Goal: Task Accomplishment & Management: Use online tool/utility

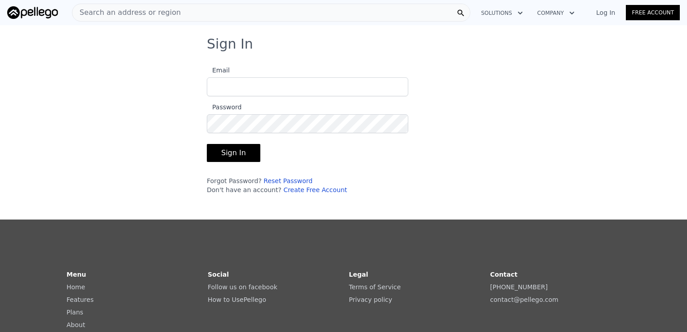
type input "[EMAIL_ADDRESS][DOMAIN_NAME]"
click at [216, 157] on button "Sign In" at bounding box center [234, 153] width 54 height 18
type input "[EMAIL_ADDRESS][DOMAIN_NAME]"
click at [232, 154] on button "Sign In" at bounding box center [234, 153] width 54 height 18
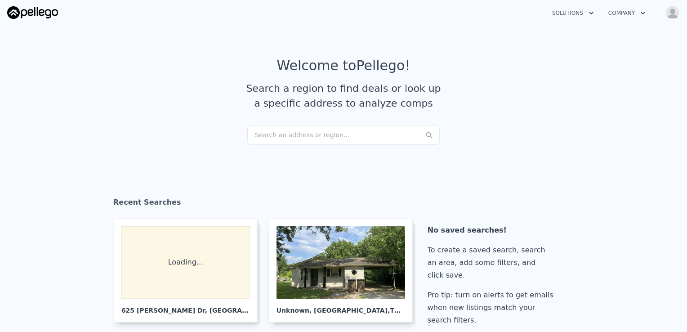
checkbox input "true"
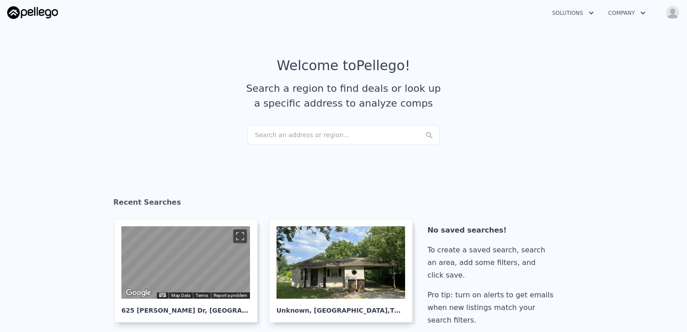
click at [289, 139] on div "Search an address or region..." at bounding box center [343, 135] width 193 height 20
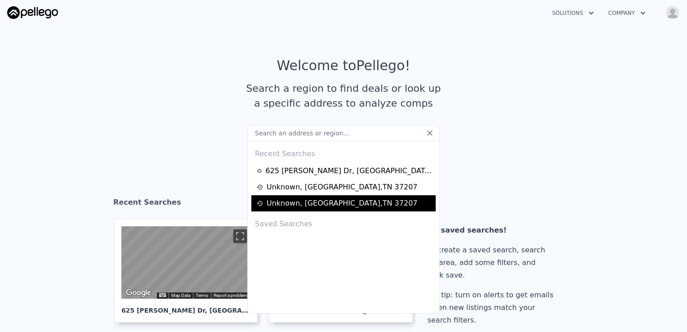
type input "[STREET_ADDRESS]"
